Goal: Task Accomplishment & Management: Manage account settings

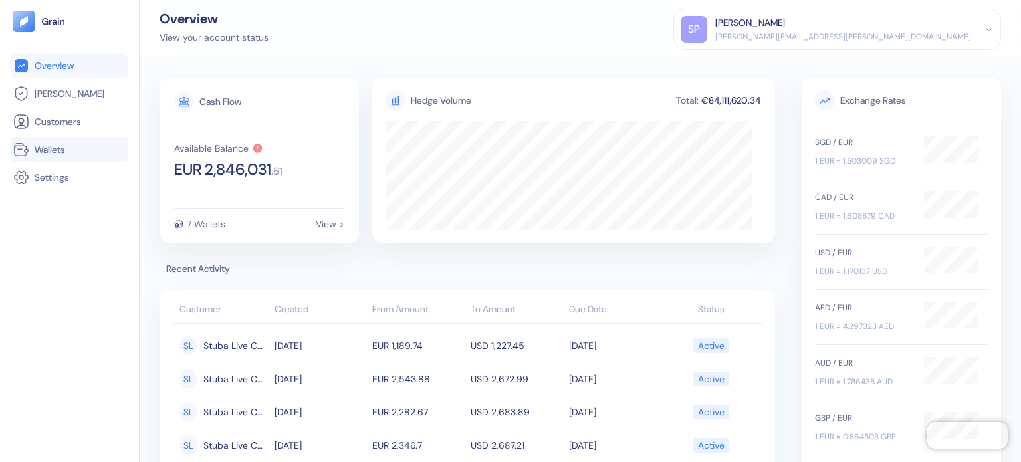
click at [64, 156] on span "Wallets" at bounding box center [50, 149] width 31 height 13
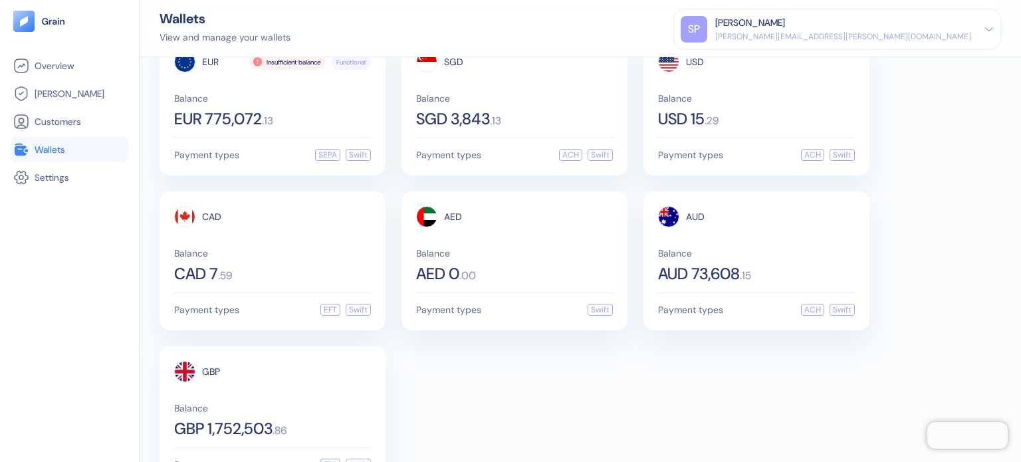
scroll to position [80, 0]
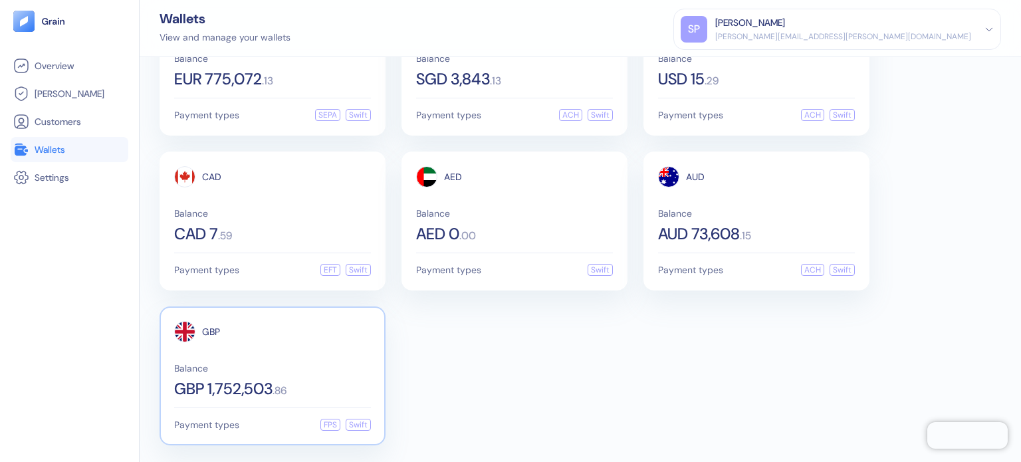
click at [241, 364] on span "Balance" at bounding box center [272, 368] width 197 height 9
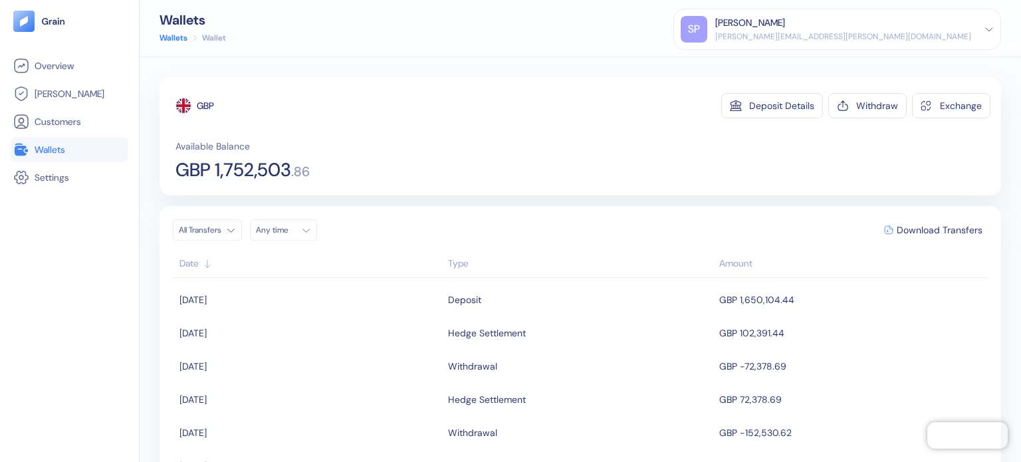
click at [38, 144] on span "Wallets" at bounding box center [50, 149] width 31 height 13
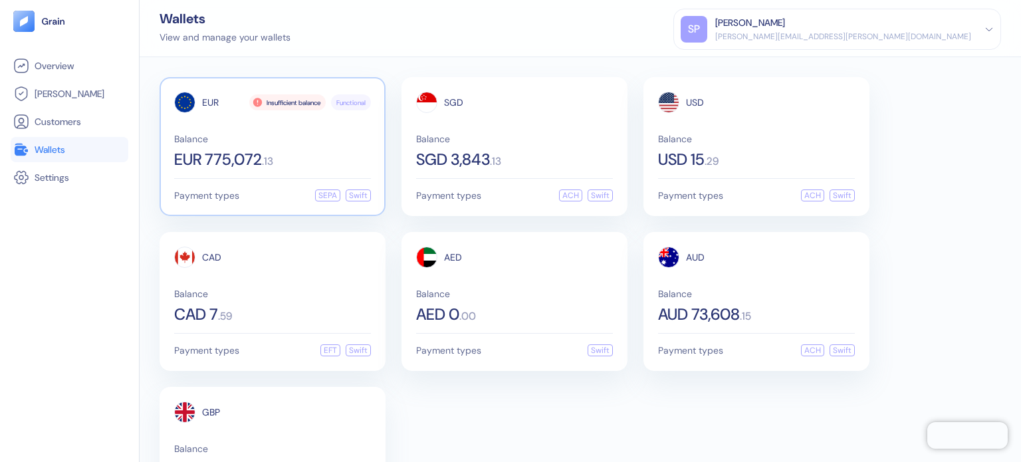
click at [313, 148] on div "Balance EUR 775,072 . 13" at bounding box center [272, 150] width 197 height 33
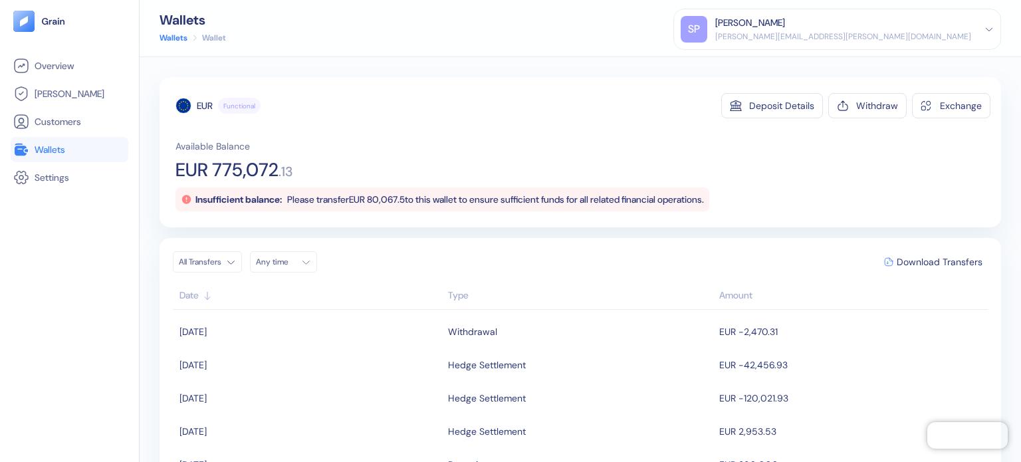
click at [380, 195] on span "Please transfer EUR 80,067.5 to this wallet to ensure sufficient funds for all …" at bounding box center [495, 199] width 417 height 12
click at [395, 199] on span "Please transfer EUR 80,067.5 to this wallet to ensure sufficient funds for all …" at bounding box center [495, 199] width 417 height 12
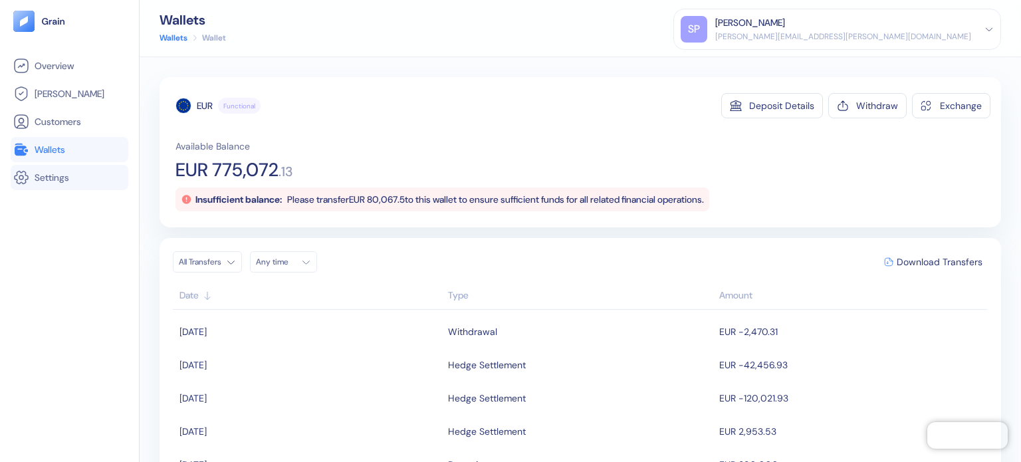
click at [72, 168] on li "Settings" at bounding box center [70, 177] width 118 height 25
click at [102, 140] on li "Wallets" at bounding box center [70, 149] width 118 height 25
click at [93, 151] on link "Wallets" at bounding box center [69, 150] width 112 height 16
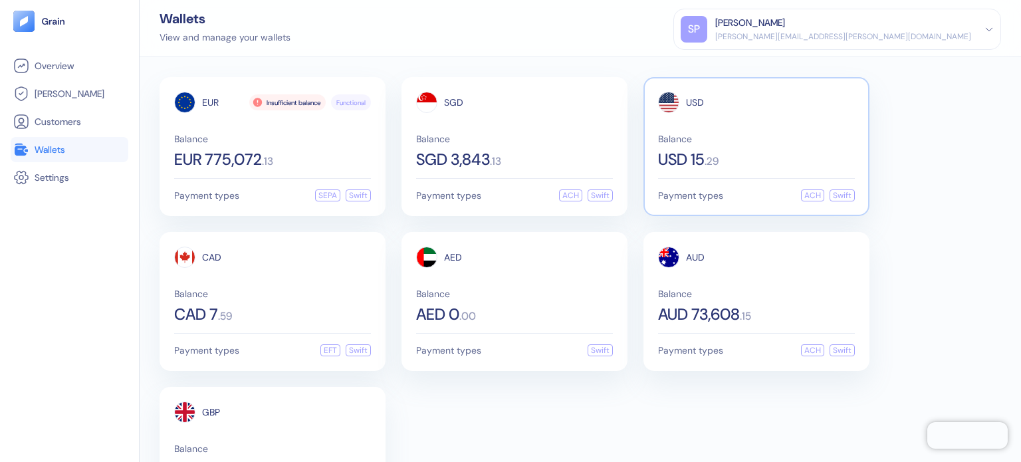
click at [678, 156] on span "USD 15" at bounding box center [681, 160] width 47 height 16
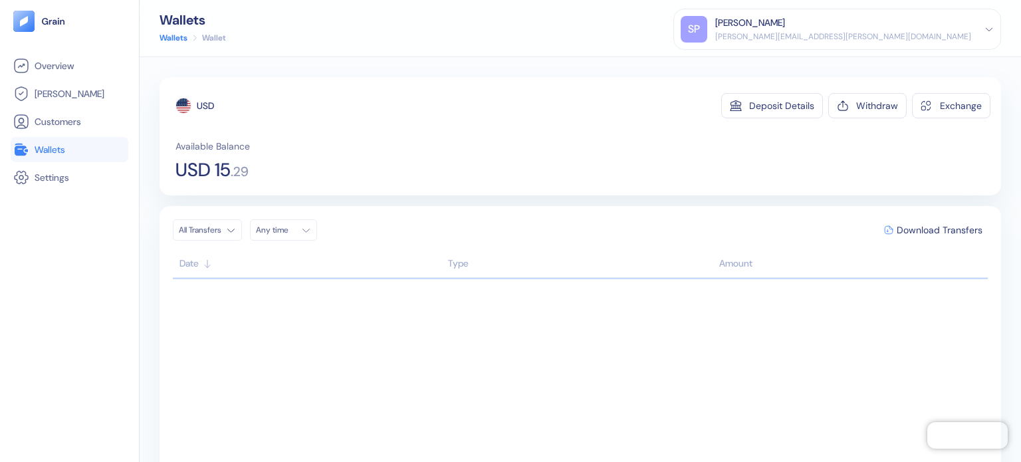
click at [57, 148] on span "Wallets" at bounding box center [50, 149] width 31 height 13
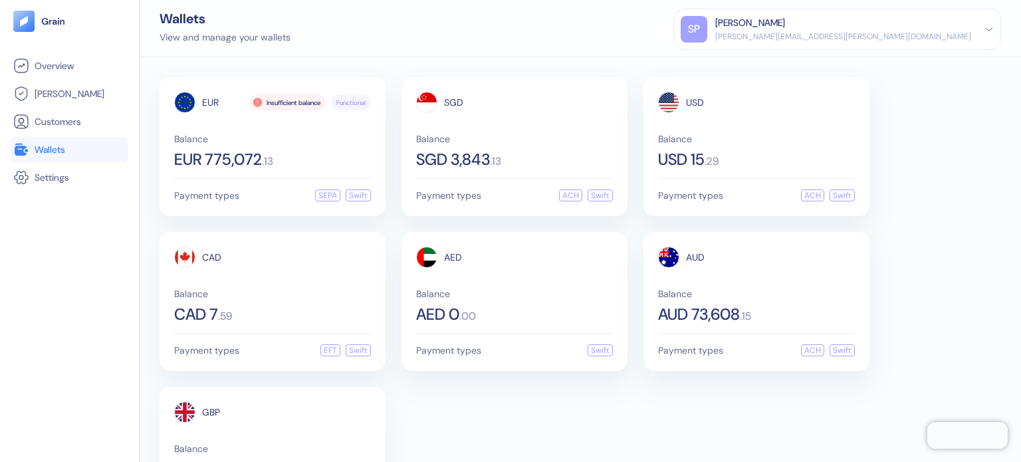
click at [455, 36] on div "Wallets View and manage your wallets [PERSON_NAME] Patil [EMAIL_ADDRESS][PERSON…" at bounding box center [581, 28] width 882 height 57
click at [463, 30] on div "Wallets View and manage your wallets [PERSON_NAME] Patil [EMAIL_ADDRESS][PERSON…" at bounding box center [581, 28] width 882 height 57
click at [593, 417] on div "EUR Insufficient balance Functional Balance EUR 775,072 . 13 Payment types SEPA…" at bounding box center [581, 301] width 842 height 449
drag, startPoint x: 588, startPoint y: 398, endPoint x: 465, endPoint y: 451, distance: 133.4
click at [588, 398] on div "EUR Insufficient balance Functional Balance EUR 775,072 . 13 Payment types SEPA…" at bounding box center [581, 301] width 842 height 449
